Goal: Information Seeking & Learning: Learn about a topic

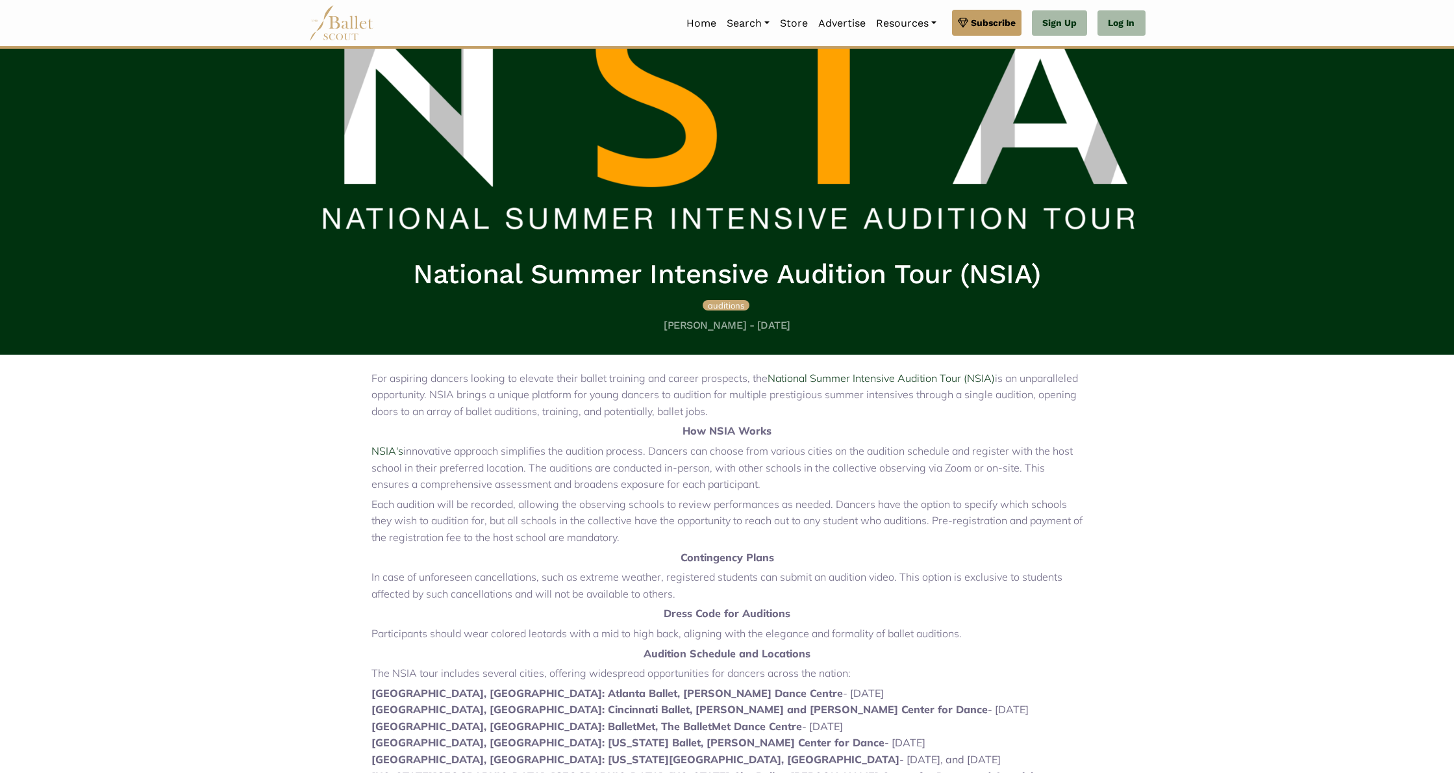
scroll to position [128, 0]
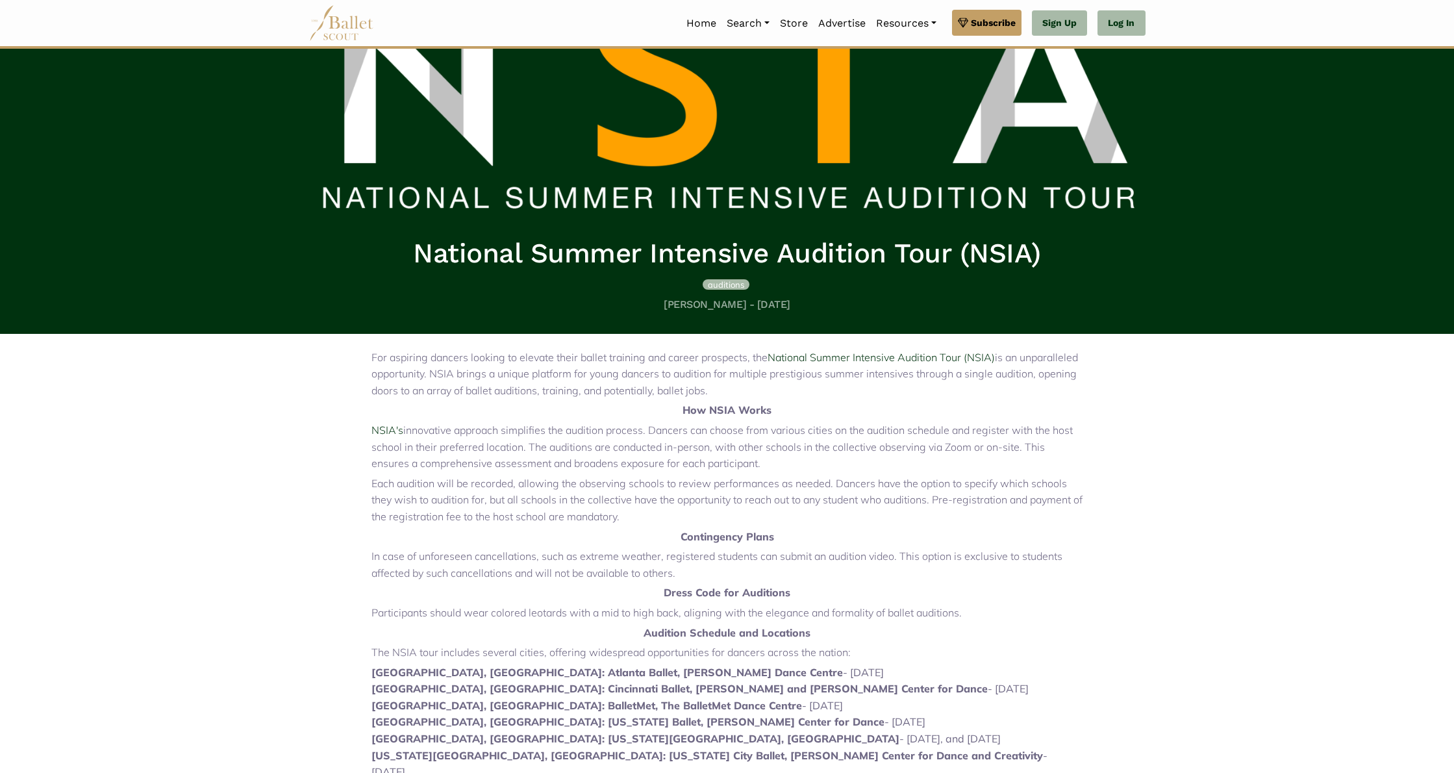
click at [729, 285] on span "auditions" at bounding box center [726, 284] width 36 height 10
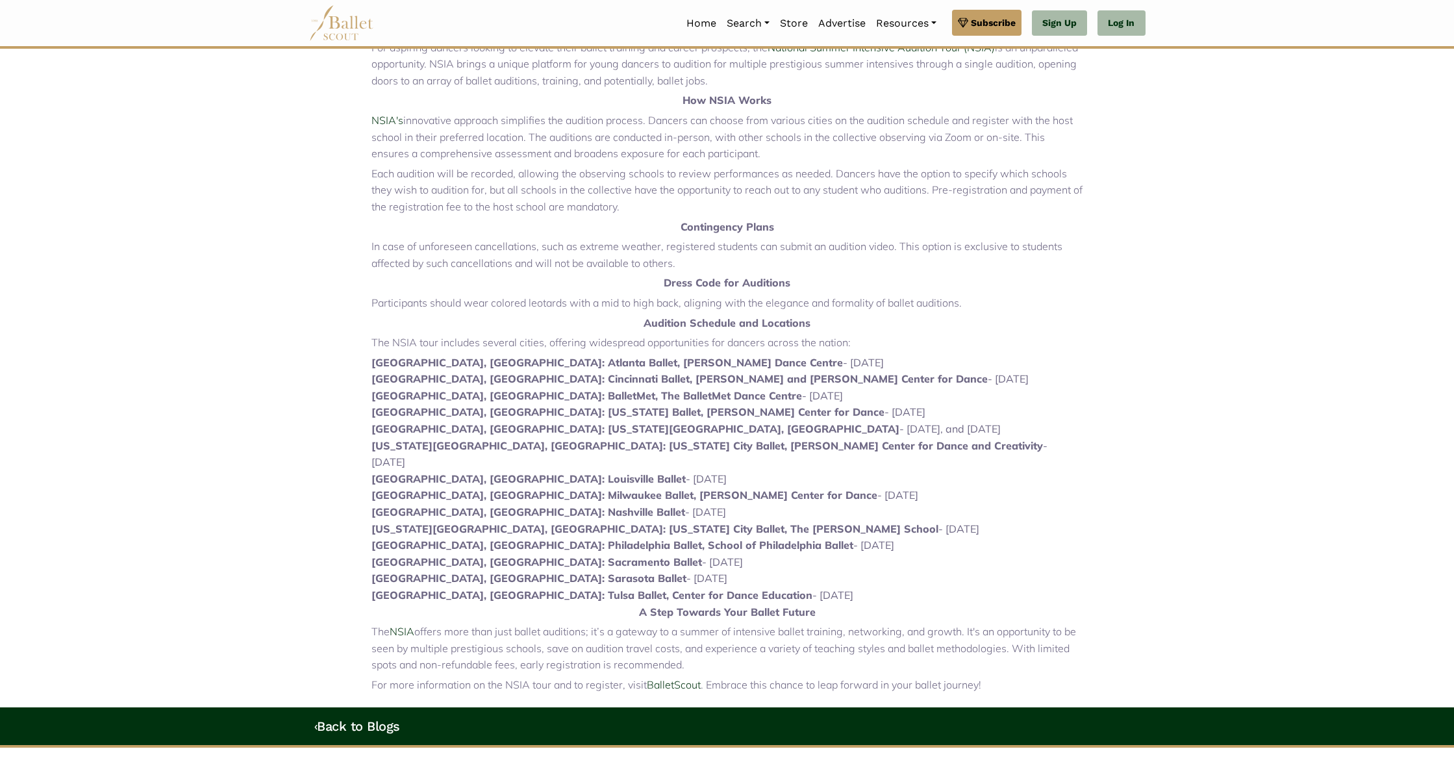
scroll to position [435, 0]
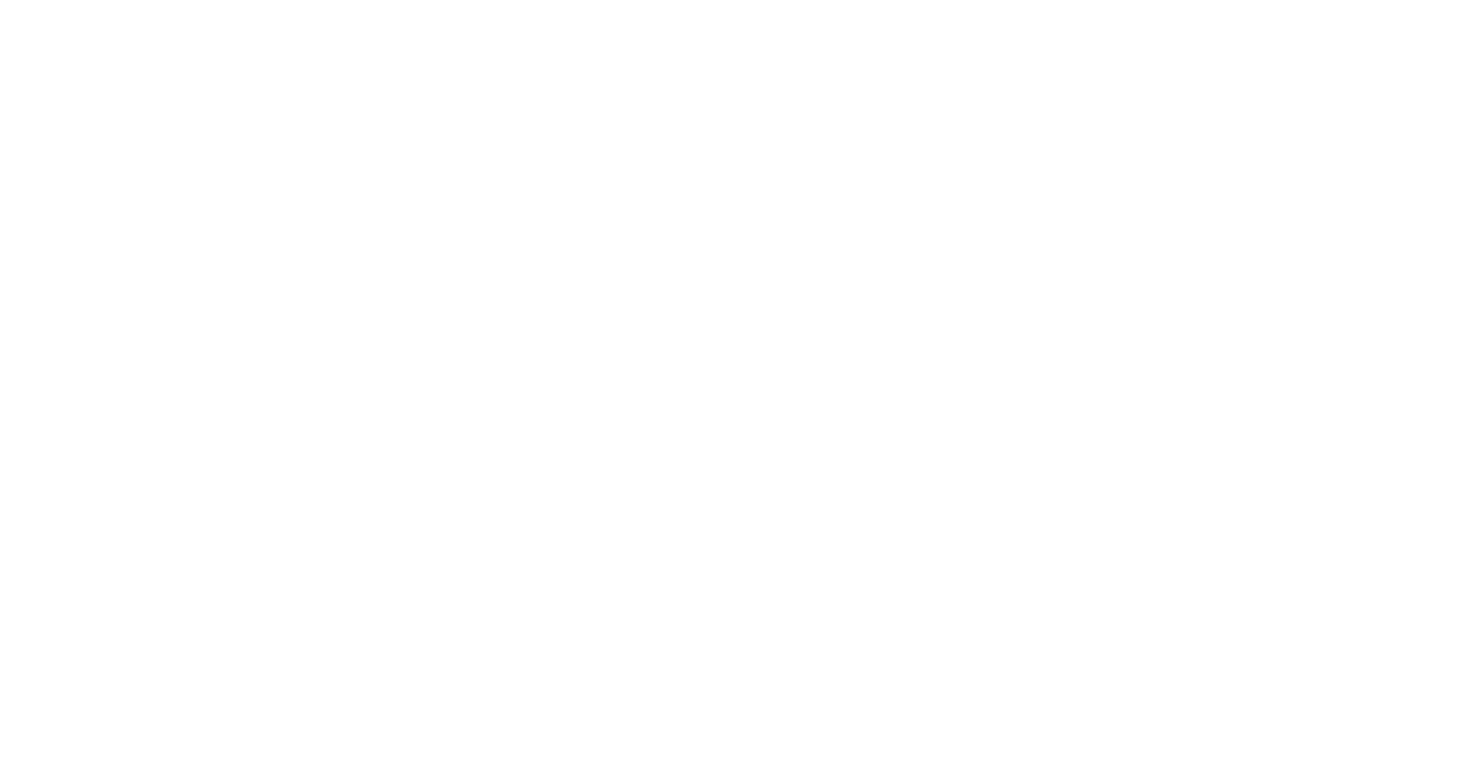
drag, startPoint x: 1456, startPoint y: 244, endPoint x: 1458, endPoint y: 23, distance: 220.9
click at [1458, 0] on html "Premium Feature Make this audition season count. Upgrade to premium for access …" at bounding box center [730, 0] width 1461 height 0
click at [1146, 0] on html "Premium Feature Make this audition season count. Upgrade to premium for access …" at bounding box center [730, 0] width 1461 height 0
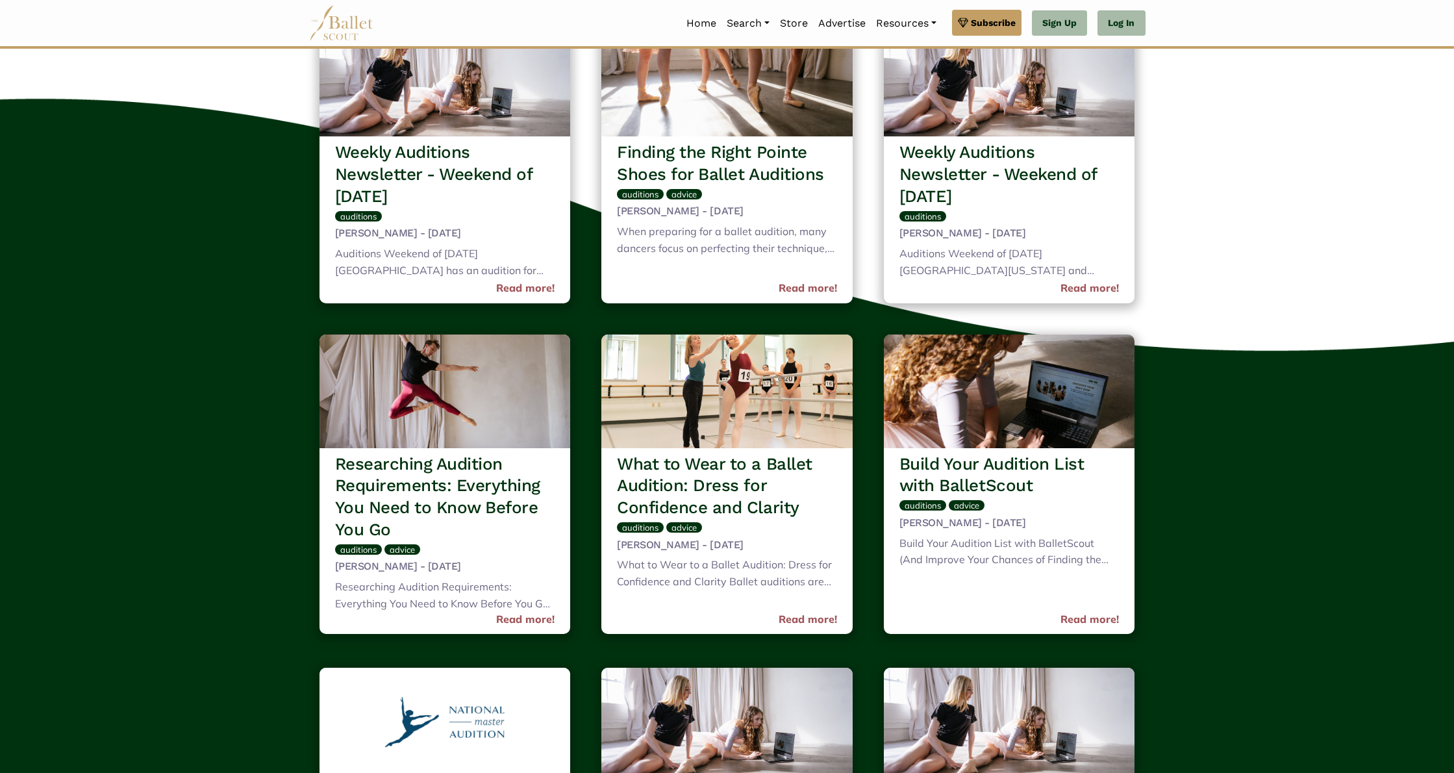
scroll to position [487, 0]
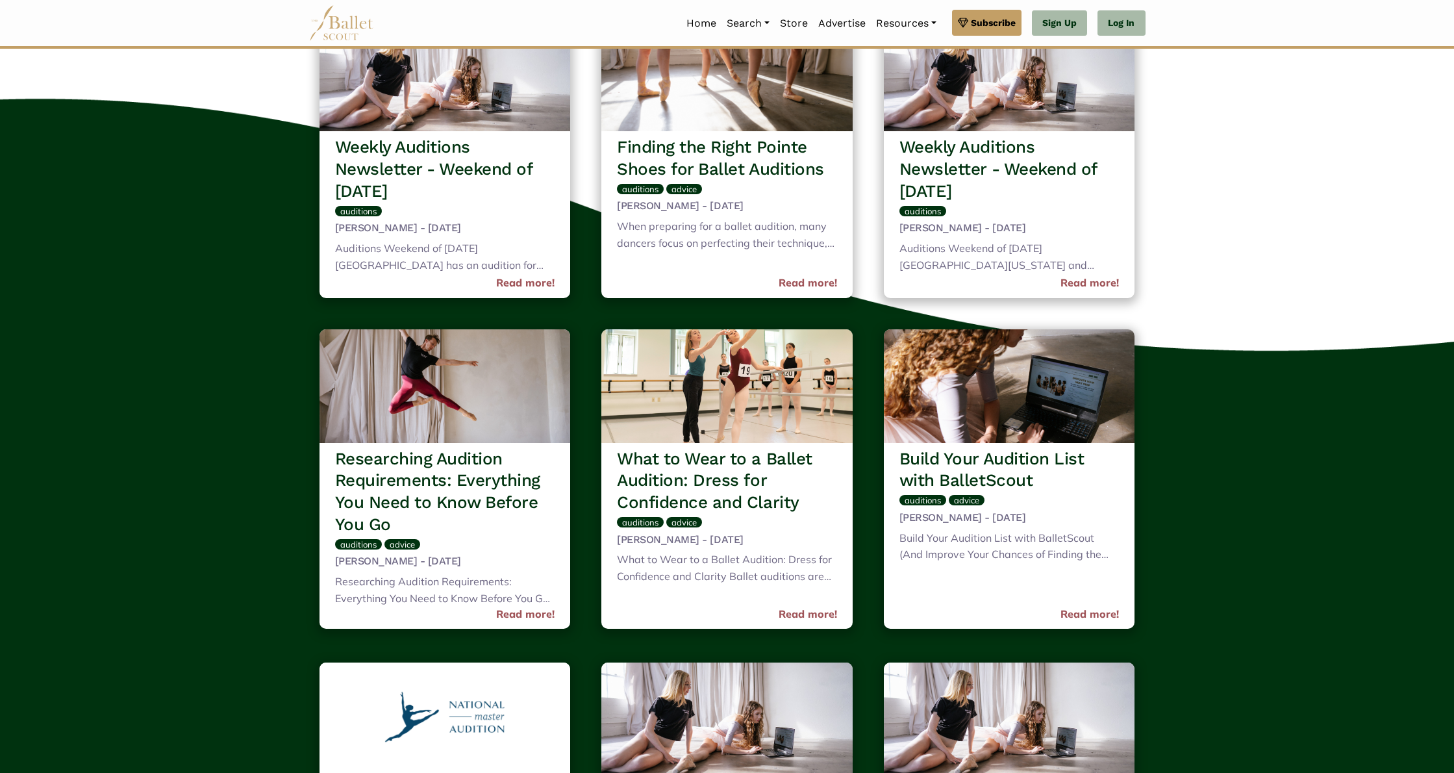
drag, startPoint x: 1456, startPoint y: 38, endPoint x: 1440, endPoint y: 75, distance: 40.4
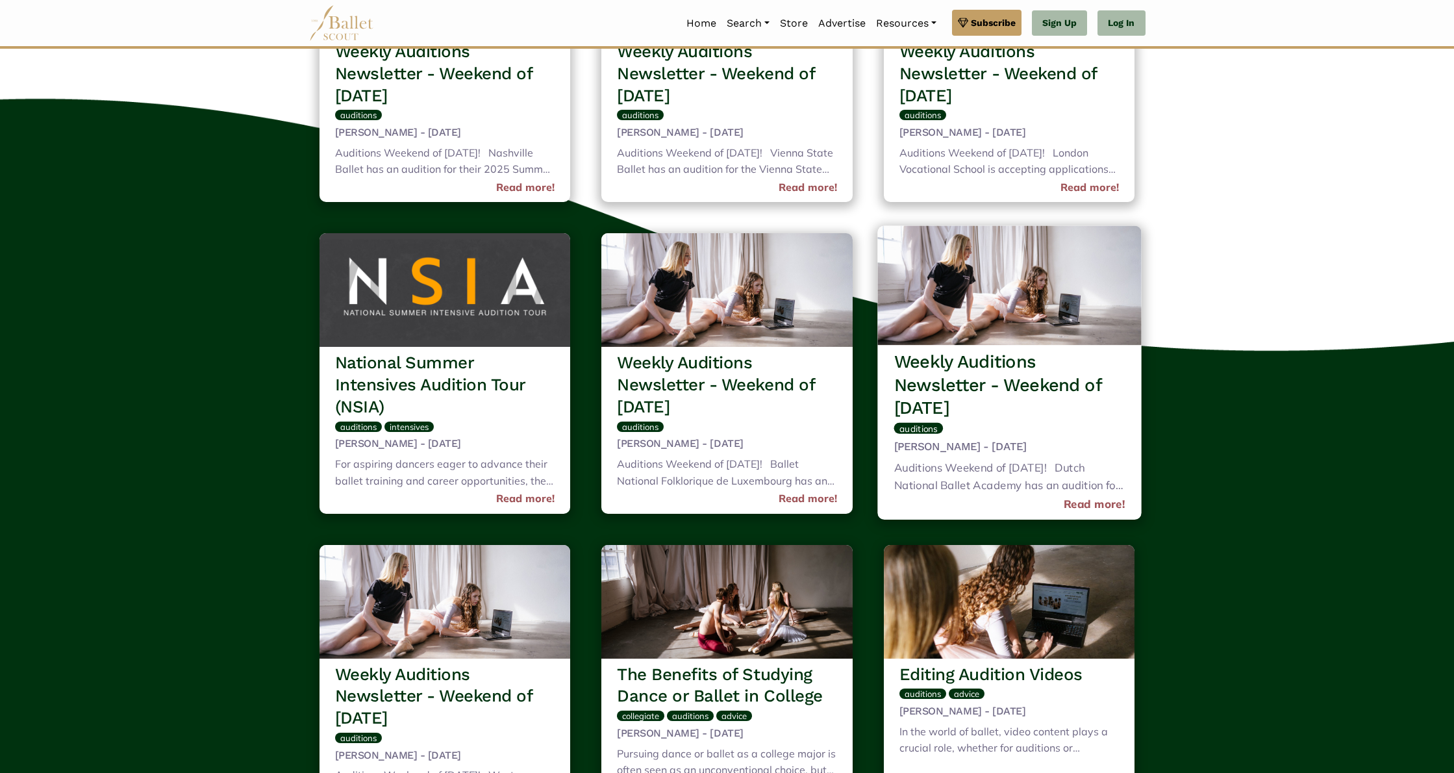
scroll to position [6553, 0]
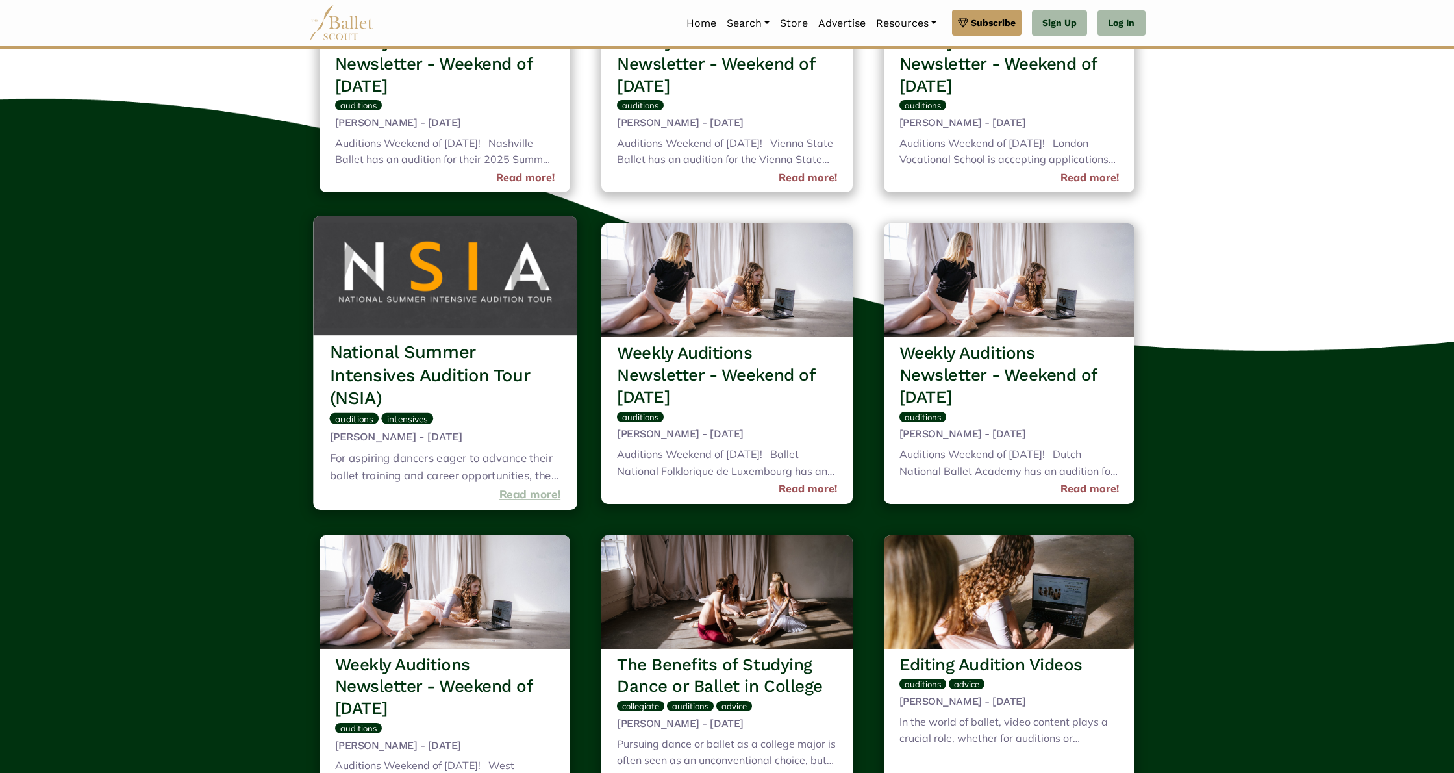
click at [535, 496] on link "Read more!" at bounding box center [530, 495] width 62 height 18
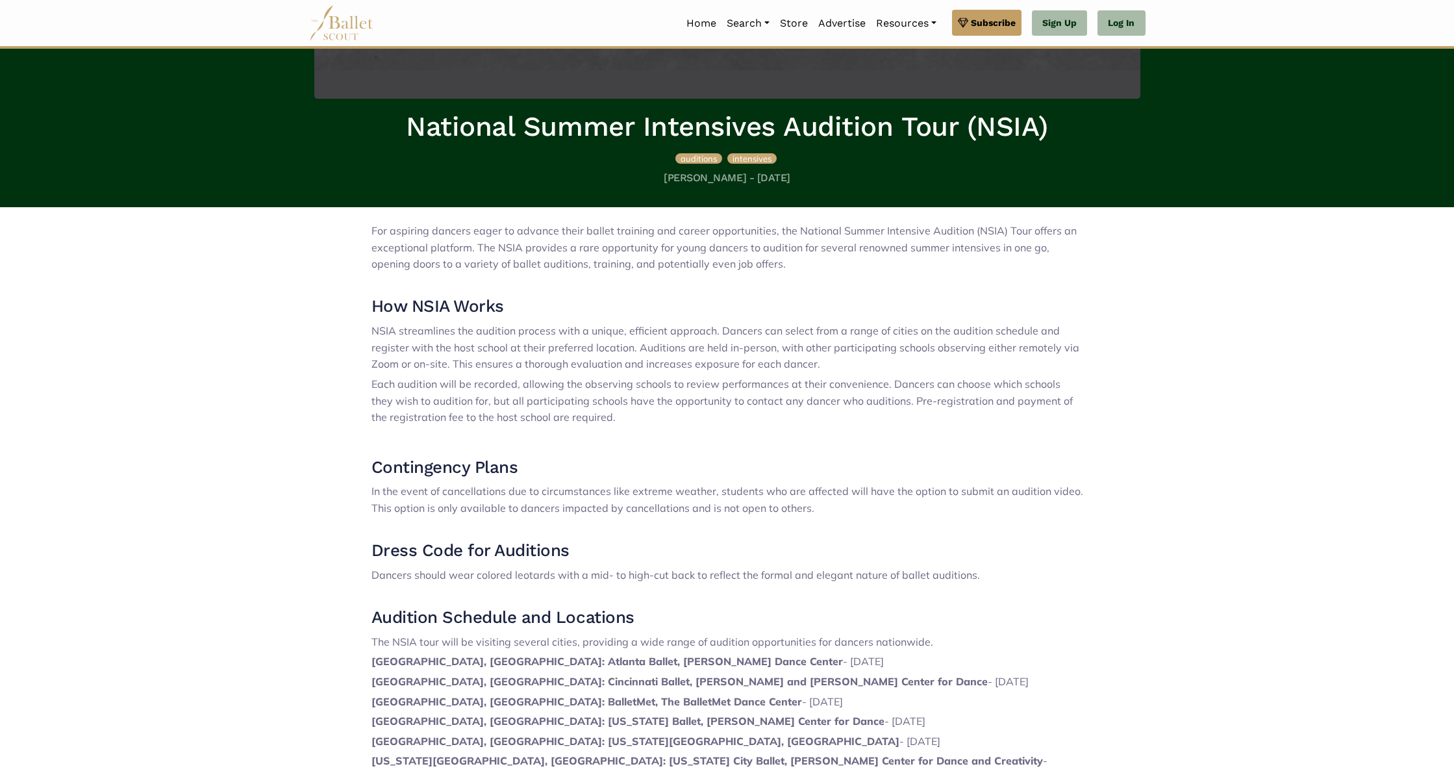
scroll to position [389, 0]
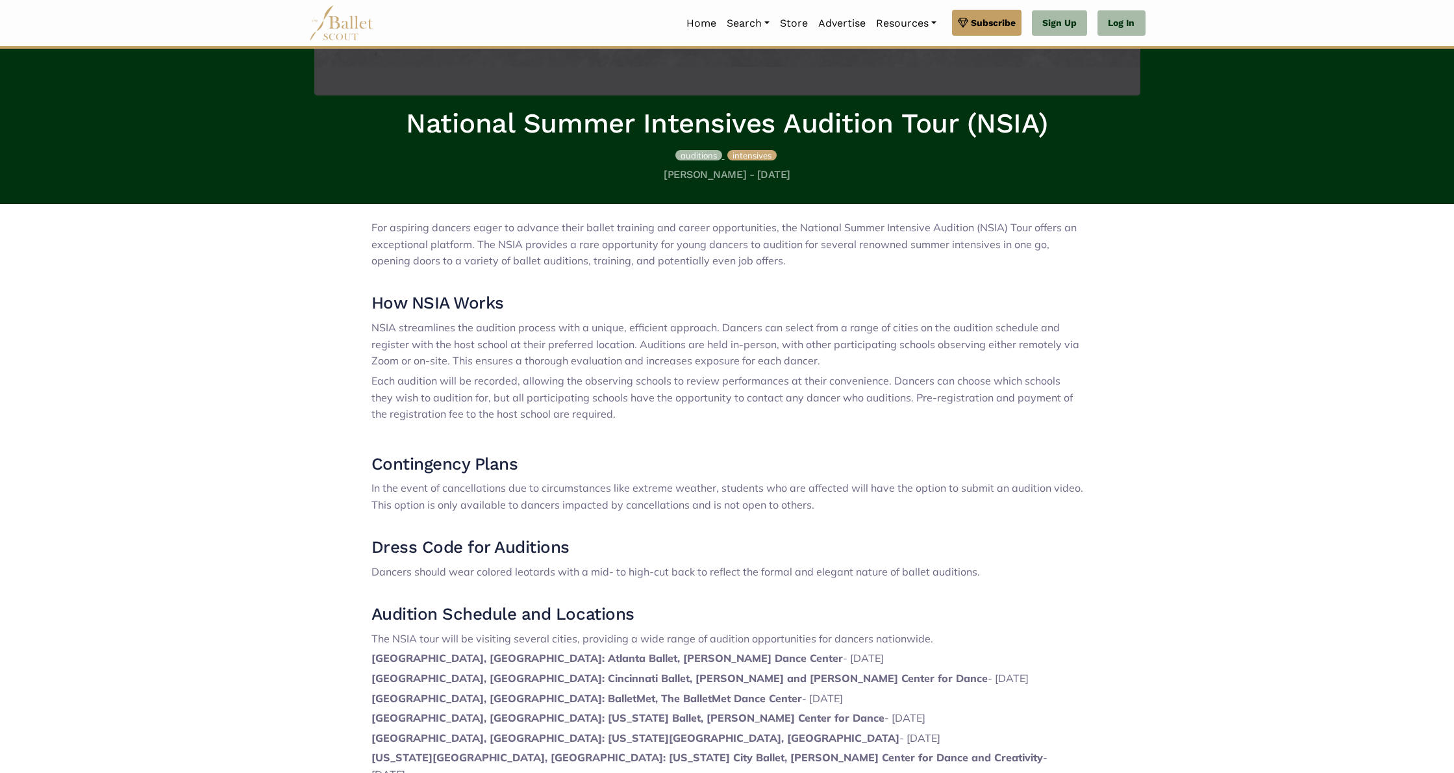
click at [694, 155] on span "auditions" at bounding box center [699, 155] width 36 height 10
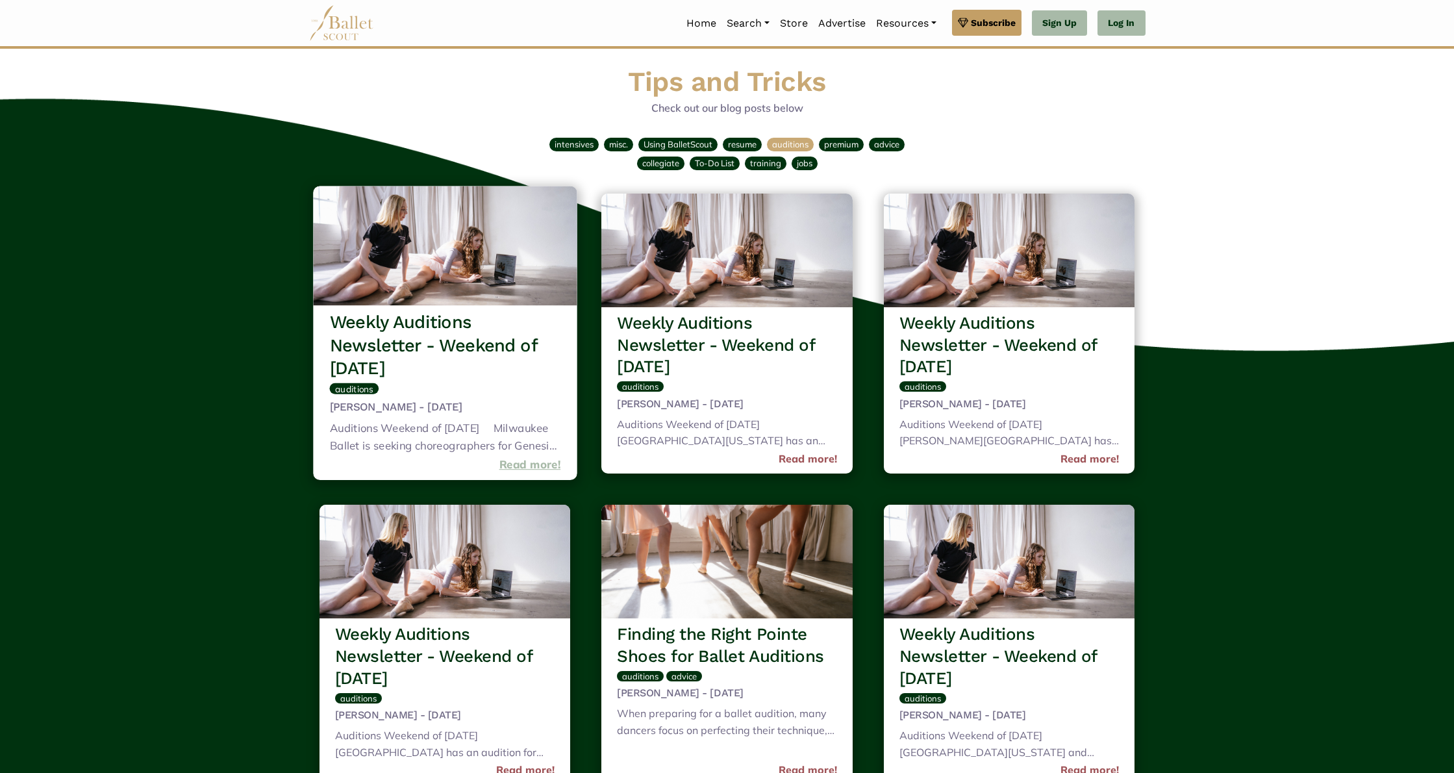
click at [518, 461] on link "Read more!" at bounding box center [530, 465] width 62 height 18
